Goal: Task Accomplishment & Management: Manage account settings

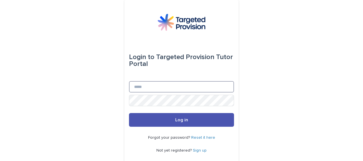
click at [138, 86] on input "Email" at bounding box center [181, 86] width 105 height 11
type input "**********"
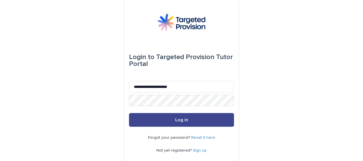
click at [162, 117] on button "Log in" at bounding box center [181, 120] width 105 height 14
click at [167, 121] on button "Log in" at bounding box center [181, 120] width 105 height 14
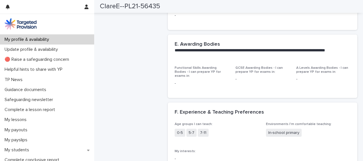
scroll to position [474, 0]
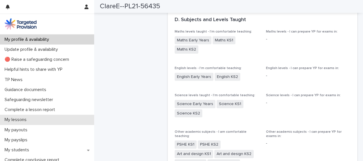
click at [24, 118] on p "My lessons" at bounding box center [16, 119] width 29 height 5
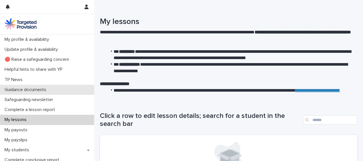
click at [27, 88] on p "Guidance documents" at bounding box center [26, 89] width 48 height 5
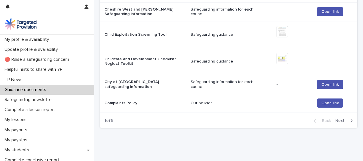
scroll to position [608, 0]
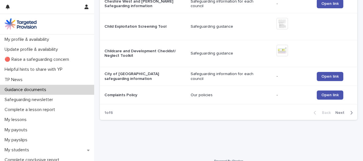
click at [338, 111] on span "Next" at bounding box center [341, 113] width 13 height 4
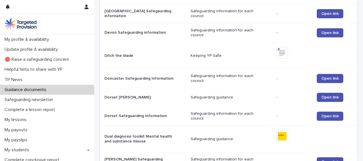
scroll to position [275, 0]
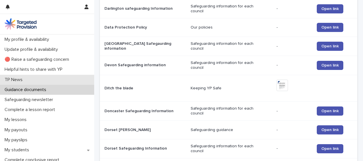
click at [13, 79] on p "TP News" at bounding box center [14, 79] width 25 height 5
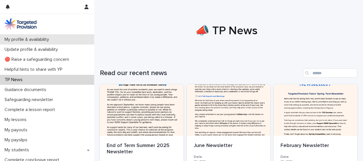
click at [35, 40] on p "My profile & availability" at bounding box center [27, 39] width 51 height 5
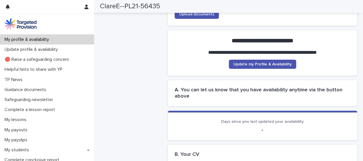
scroll to position [93, 0]
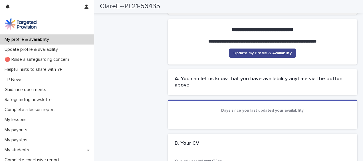
click at [279, 55] on span "Update my Profile & Availability" at bounding box center [262, 53] width 58 height 4
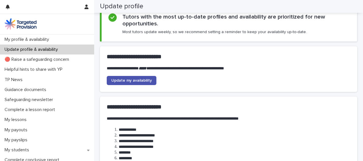
scroll to position [30, 0]
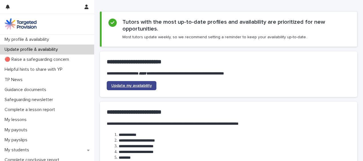
click at [145, 84] on span "Update my availability" at bounding box center [131, 86] width 41 height 4
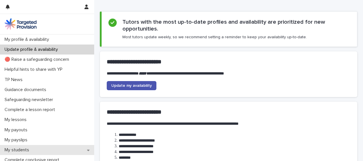
click at [21, 150] on p "My students" at bounding box center [17, 149] width 31 height 5
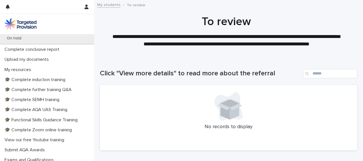
scroll to position [144, 0]
